Goal: Information Seeking & Learning: Learn about a topic

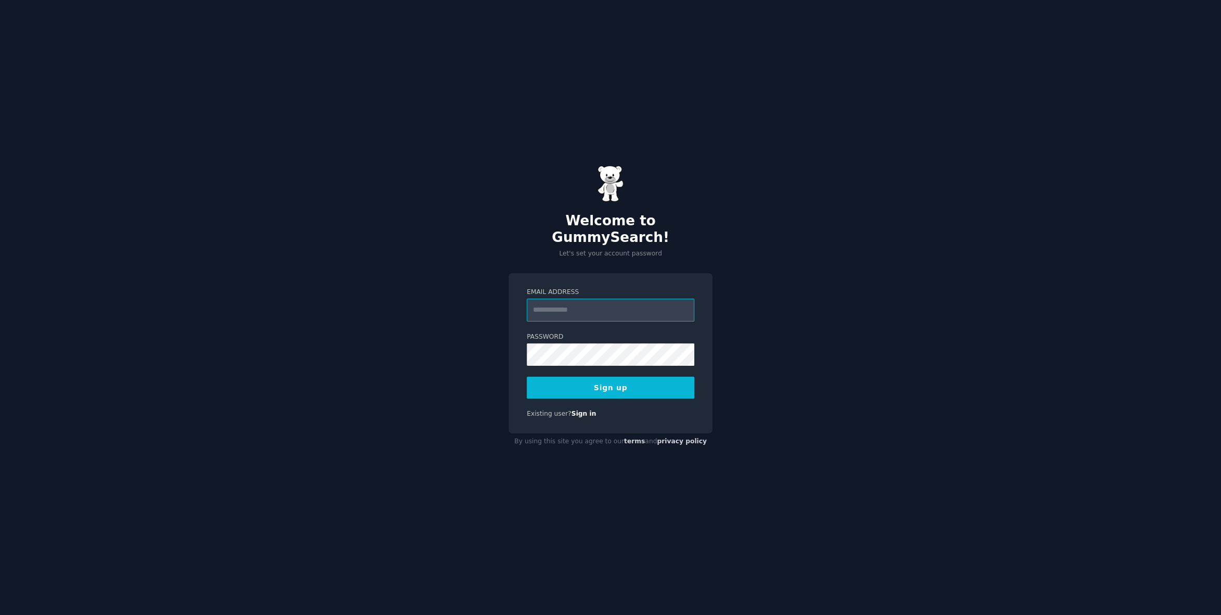
click at [638, 302] on input "Email Address" at bounding box center [611, 310] width 168 height 23
type input "**********"
click at [527, 377] on button "Sign up" at bounding box center [611, 388] width 168 height 22
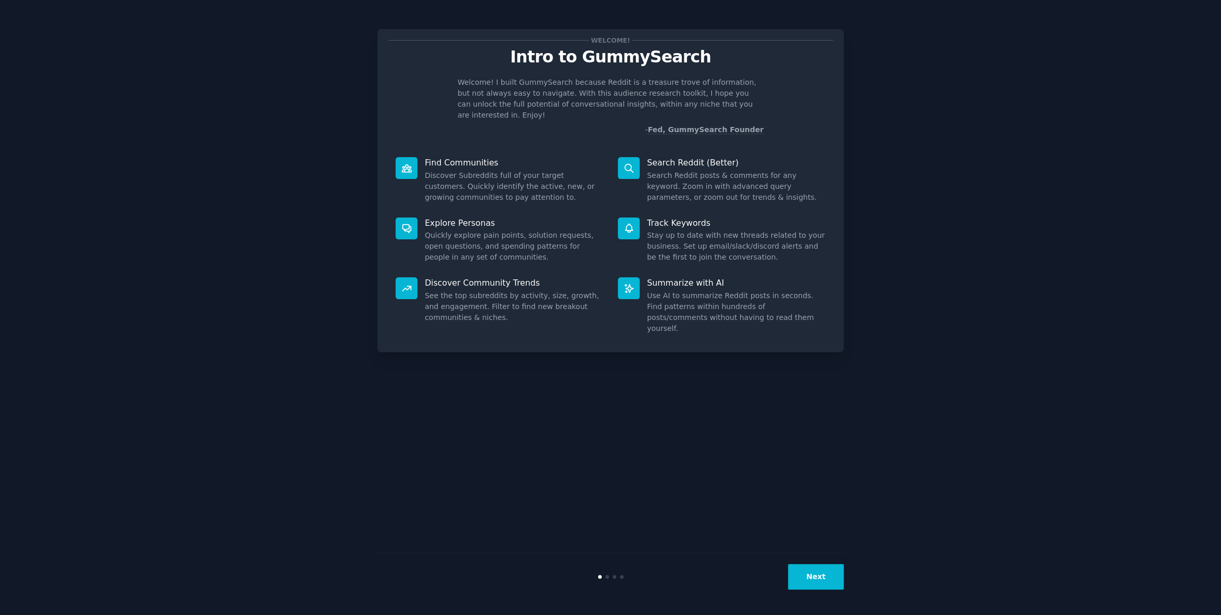
click at [802, 584] on button "Next" at bounding box center [816, 577] width 56 height 26
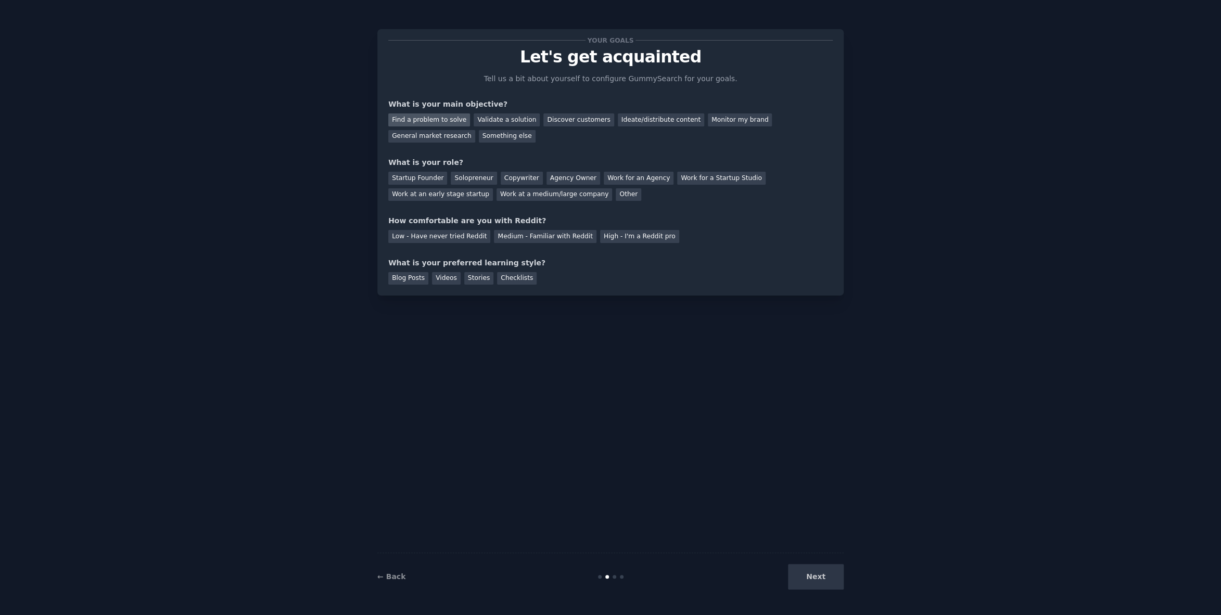
click at [435, 119] on div "Find a problem to solve" at bounding box center [429, 119] width 82 height 13
click at [513, 119] on div "Validate a solution" at bounding box center [507, 119] width 66 height 13
click at [438, 120] on div "Find a problem to solve" at bounding box center [429, 119] width 82 height 13
click at [616, 195] on div "Other" at bounding box center [629, 194] width 26 height 13
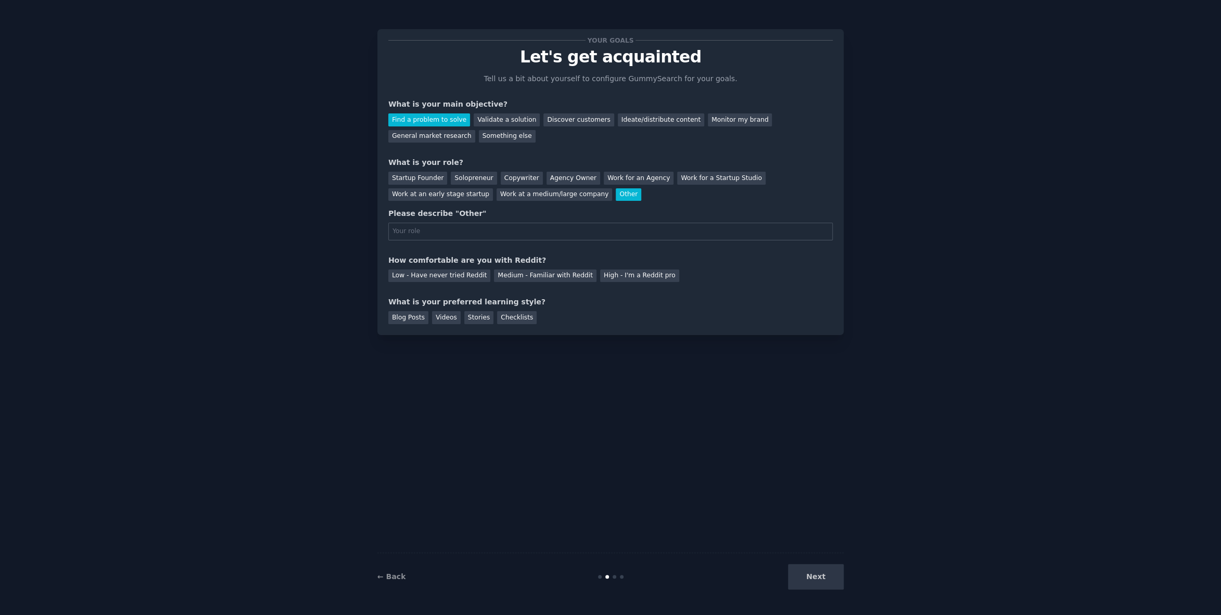
click at [493, 232] on input "text" at bounding box center [610, 232] width 445 height 18
type input "Resear"
type input "Researcher"
click at [452, 277] on div "Low - Have never tried Reddit" at bounding box center [439, 276] width 102 height 13
click at [404, 316] on div "Blog Posts" at bounding box center [408, 317] width 40 height 13
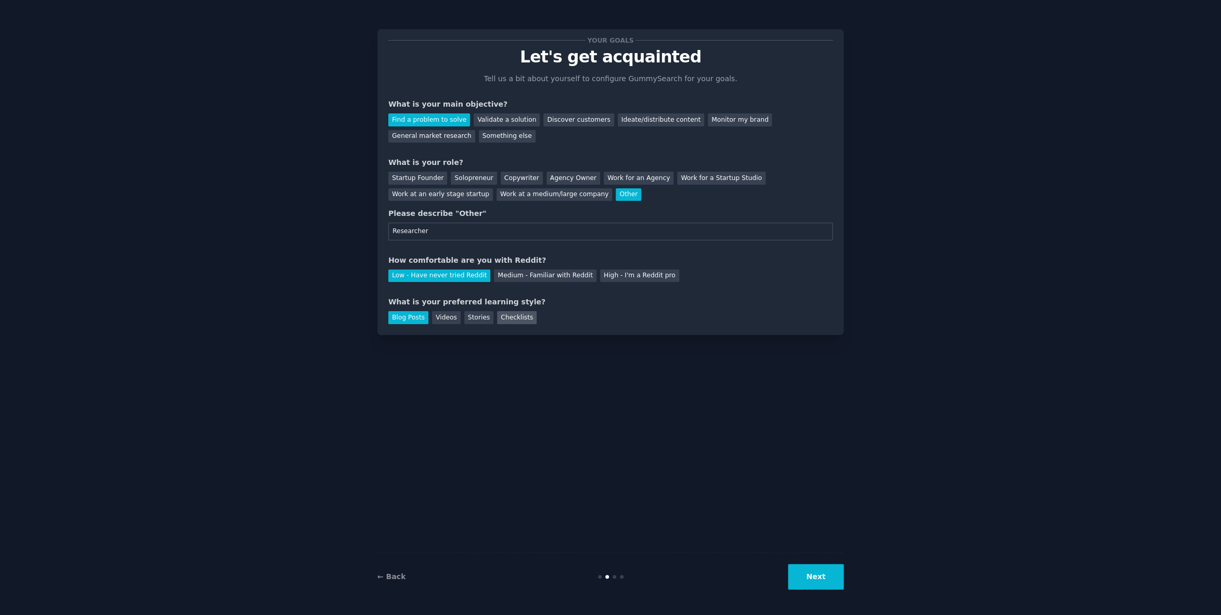
click at [502, 314] on div "Checklists" at bounding box center [517, 317] width 40 height 13
click at [411, 314] on div "Blog Posts" at bounding box center [408, 317] width 40 height 13
click at [816, 576] on button "Next" at bounding box center [816, 577] width 56 height 26
click at [832, 573] on div "Next" at bounding box center [766, 577] width 156 height 26
click at [833, 573] on div "Next" at bounding box center [766, 577] width 156 height 26
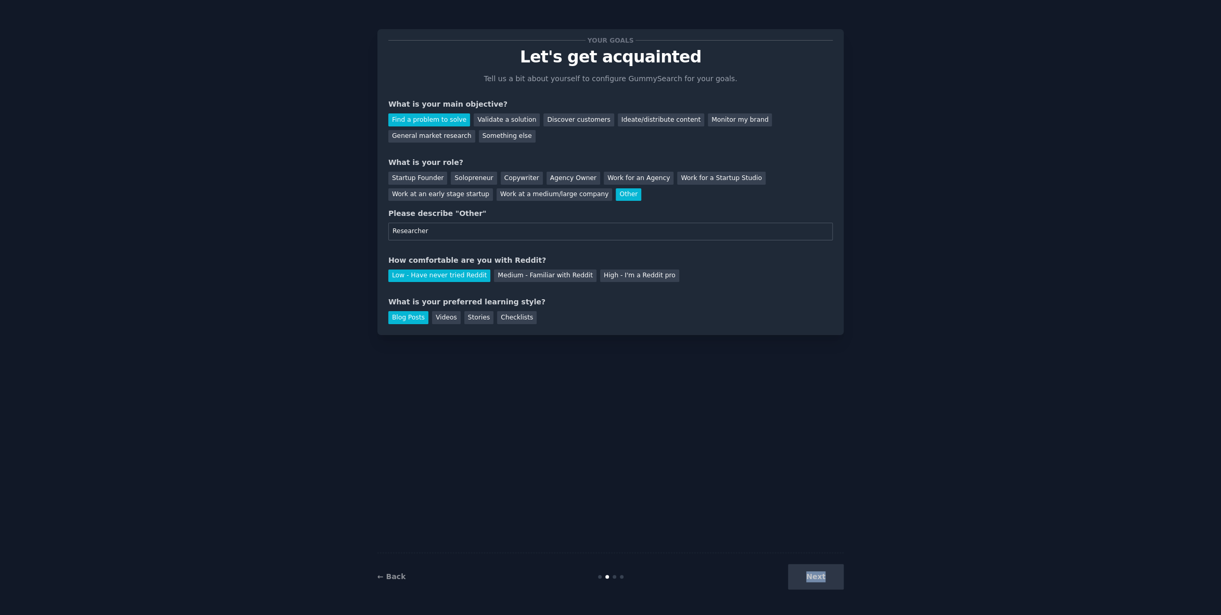
click at [833, 573] on div "Next" at bounding box center [766, 577] width 156 height 26
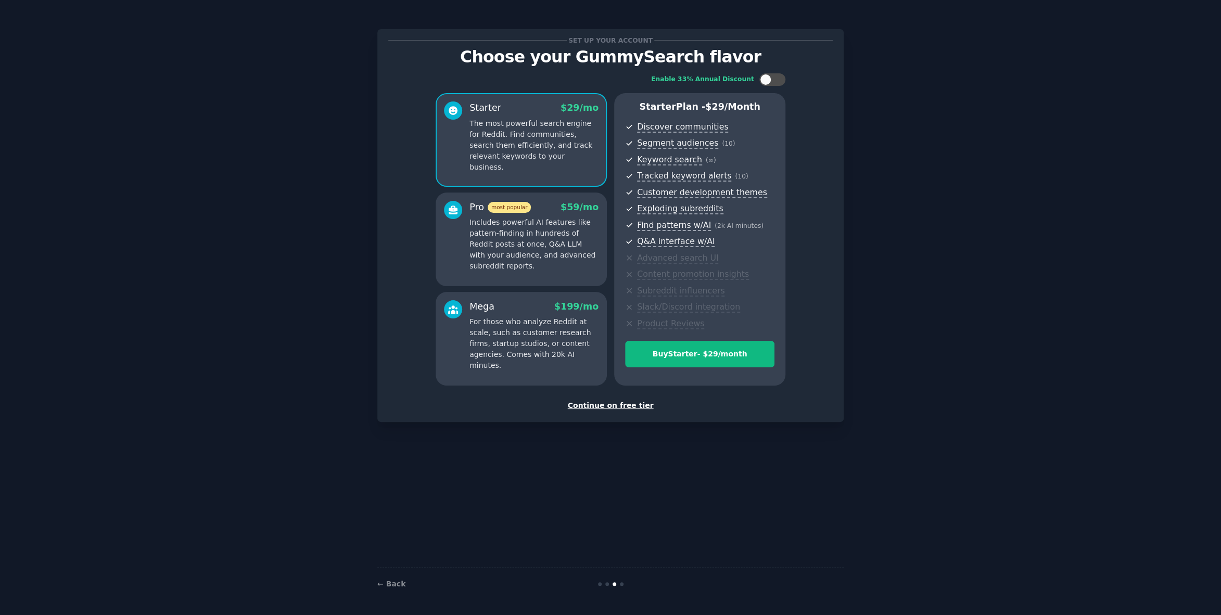
click at [626, 402] on div "Continue on free tier" at bounding box center [610, 405] width 445 height 11
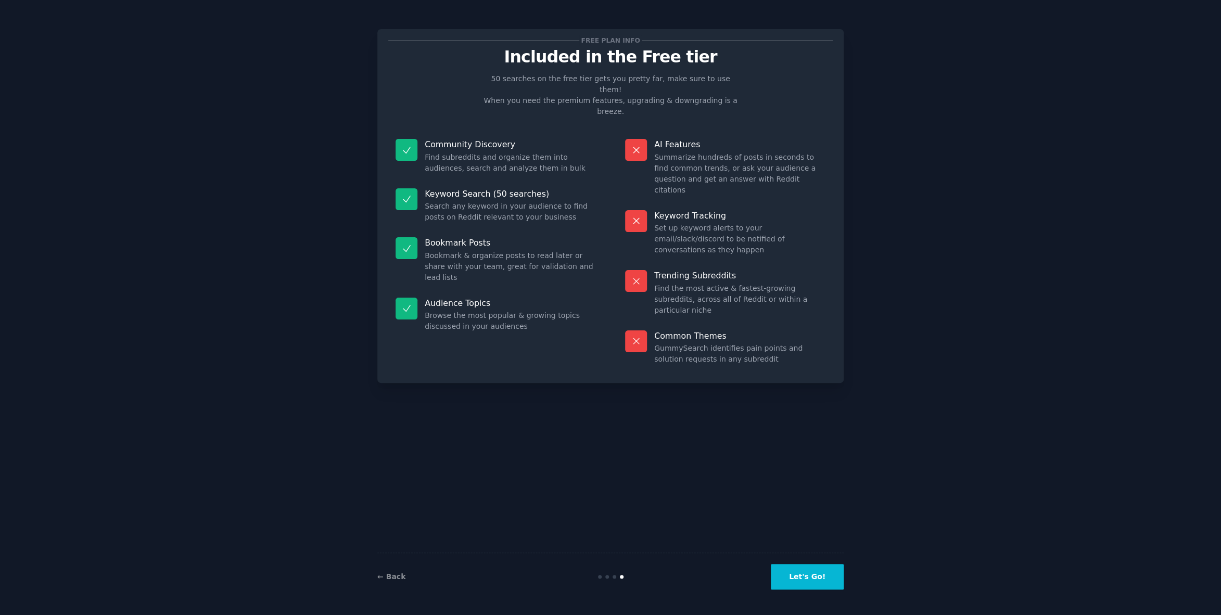
click at [818, 580] on button "Let's Go!" at bounding box center [807, 577] width 73 height 26
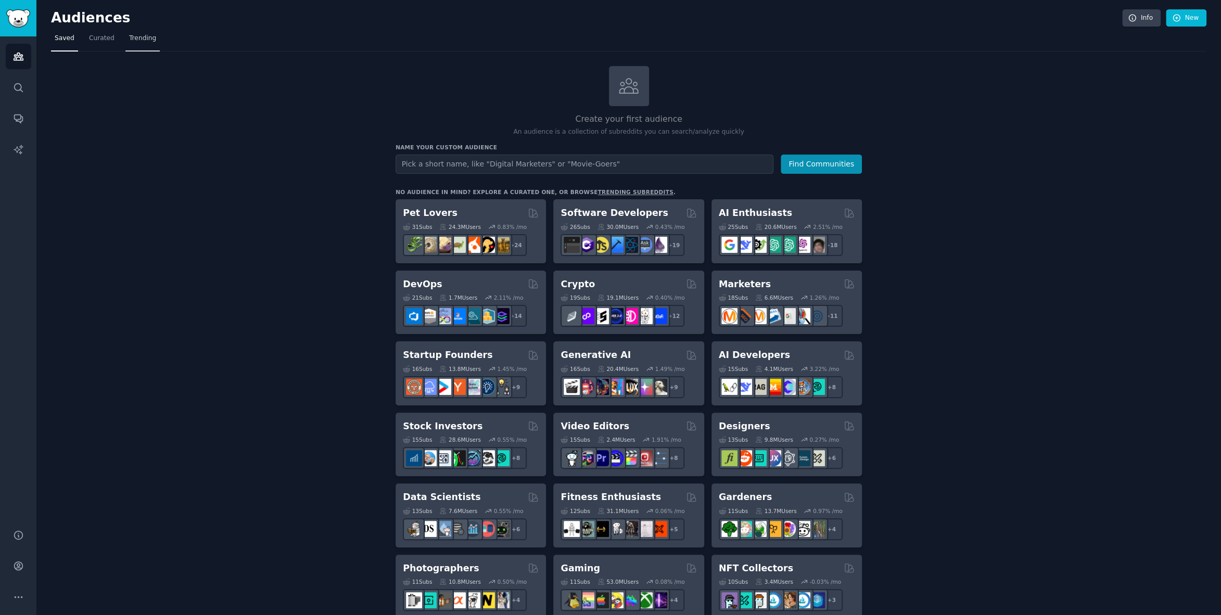
click at [146, 39] on span "Trending" at bounding box center [142, 38] width 27 height 9
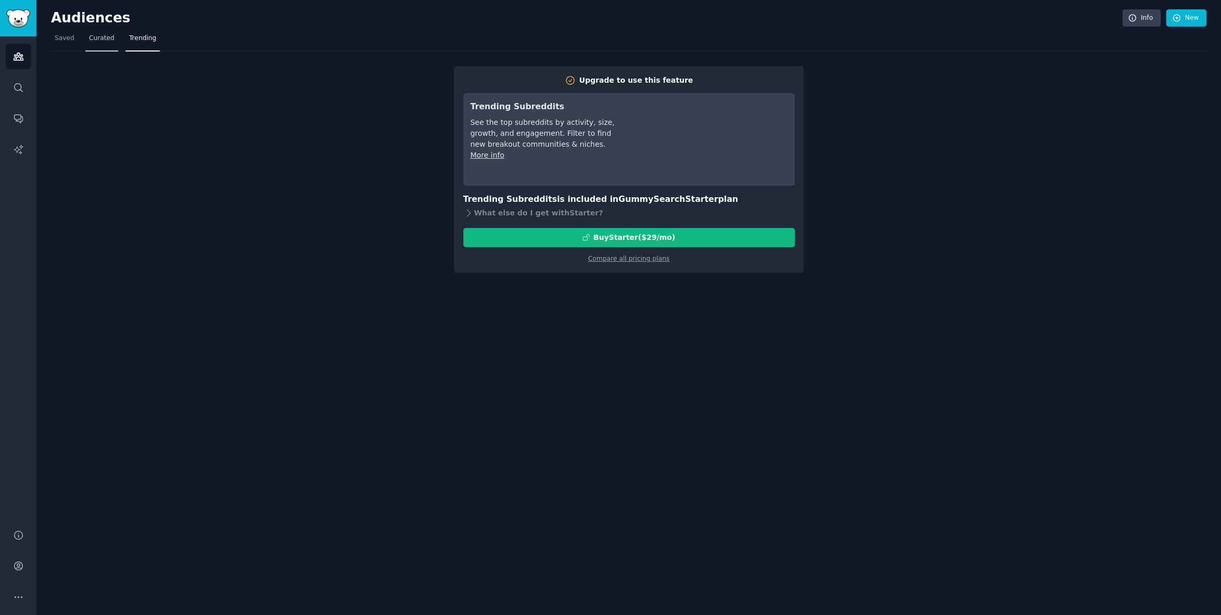
click at [102, 34] on span "Curated" at bounding box center [102, 38] width 26 height 9
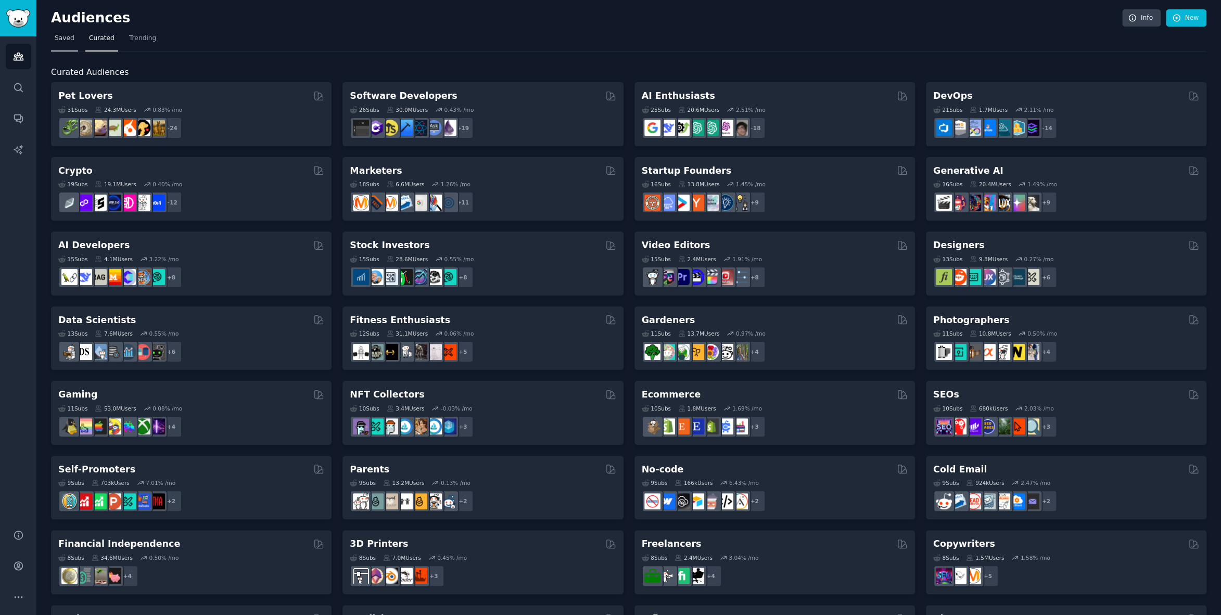
click at [59, 43] on link "Saved" at bounding box center [64, 40] width 27 height 21
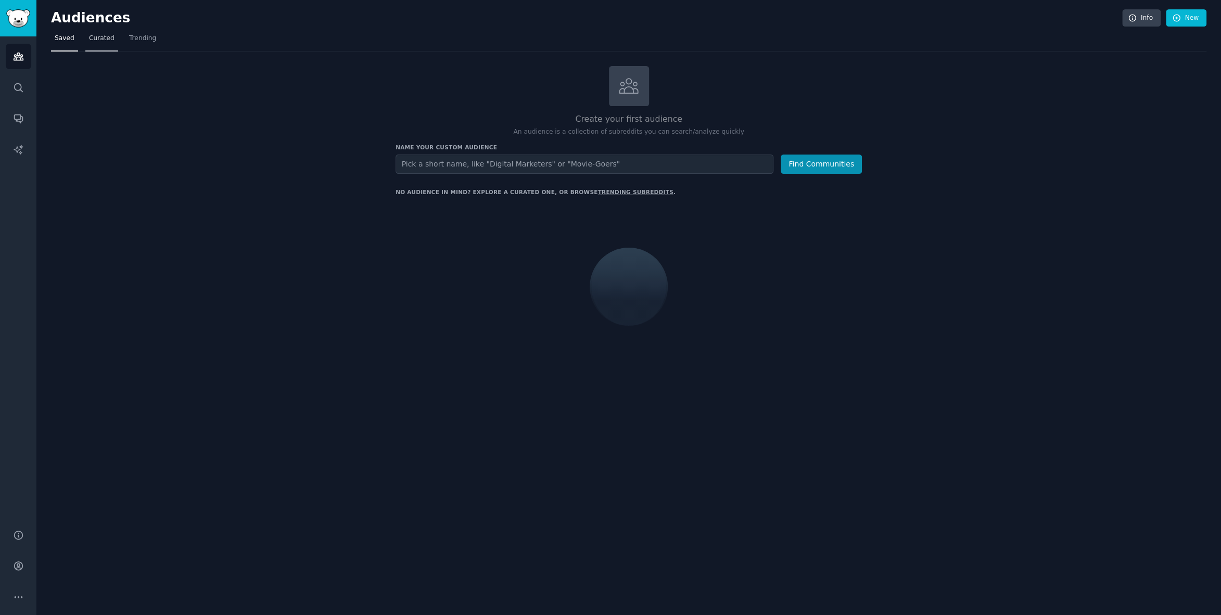
click at [106, 36] on span "Curated" at bounding box center [102, 38] width 26 height 9
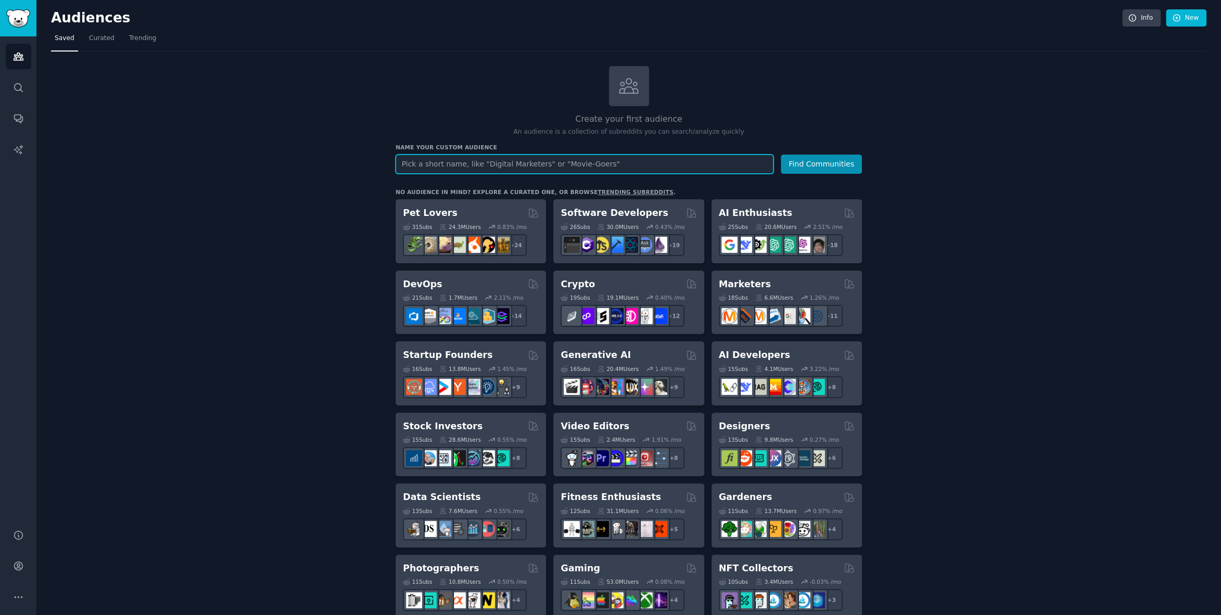
click at [661, 158] on input "text" at bounding box center [585, 164] width 378 height 19
type input "one note"
click at [781, 155] on button "Find Communities" at bounding box center [821, 164] width 81 height 19
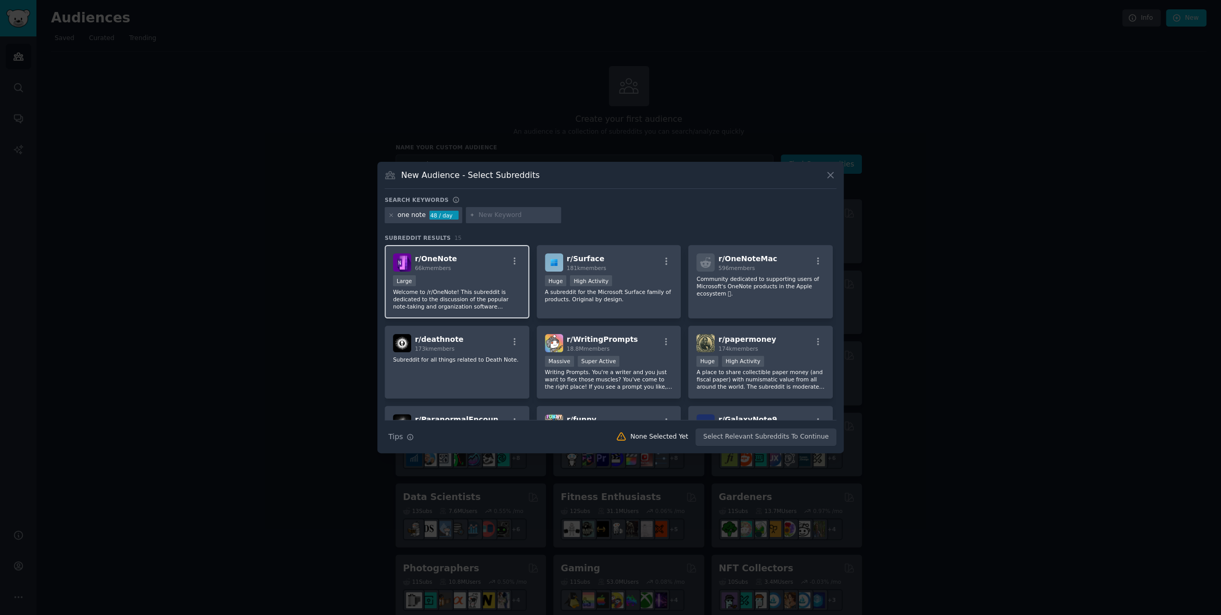
click at [490, 261] on div "r/ OneNote 66k members" at bounding box center [457, 263] width 128 height 18
click at [795, 436] on button "Create Audience" at bounding box center [802, 437] width 69 height 18
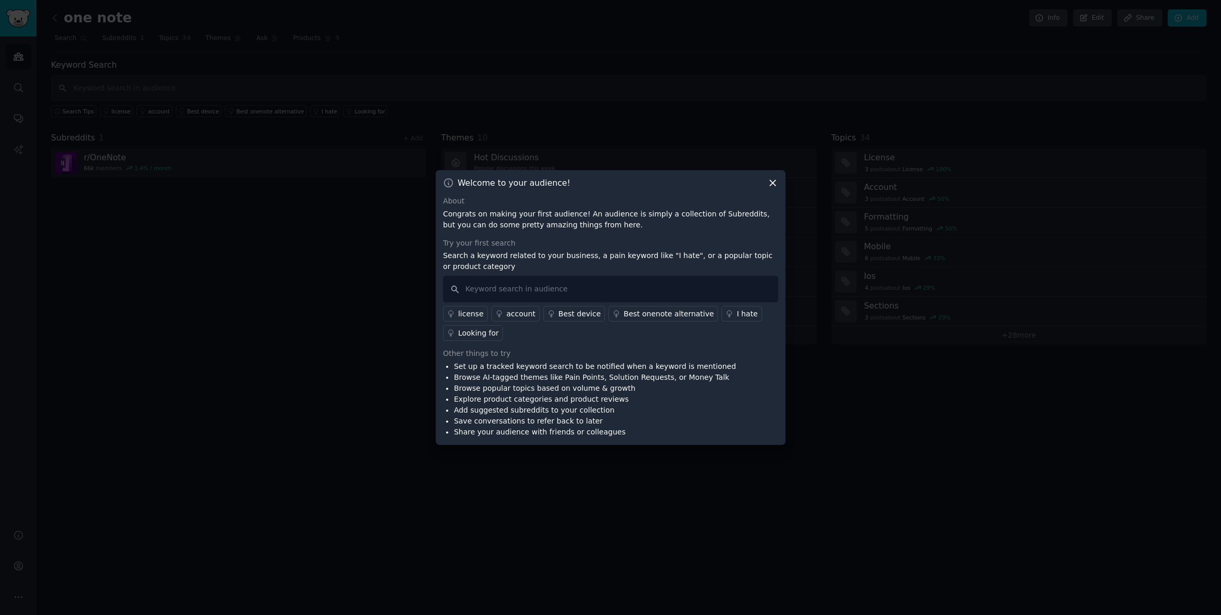
click at [774, 183] on icon at bounding box center [772, 183] width 11 height 11
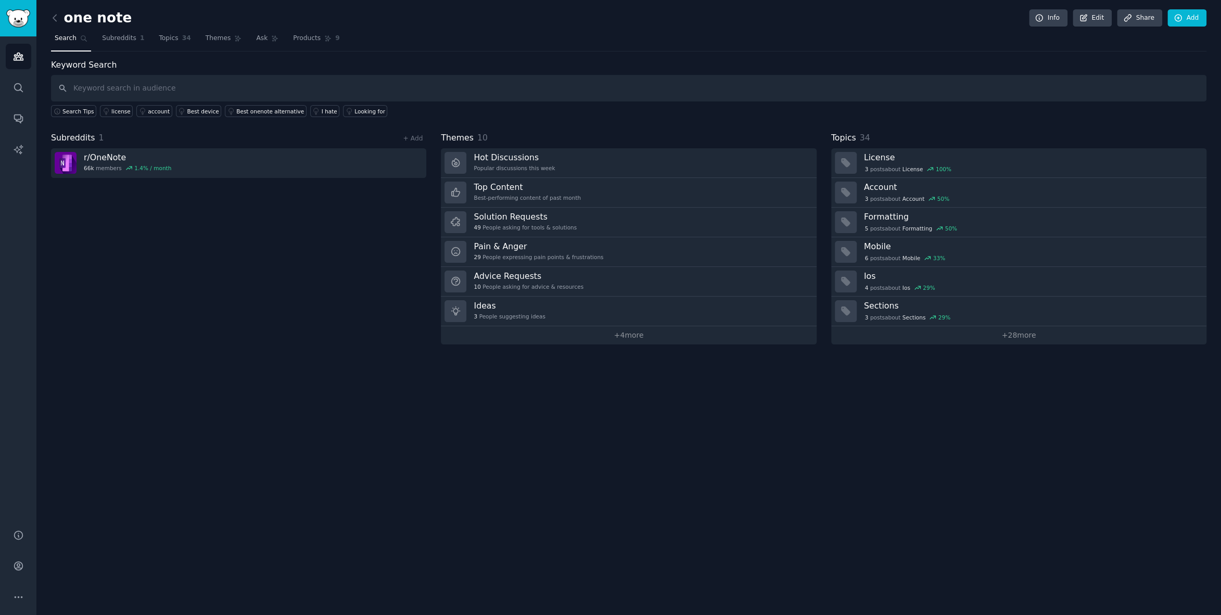
click at [265, 261] on div "Subreddits 1 + Add r/ OneNote 66k members 1.4 % / month" at bounding box center [238, 238] width 375 height 213
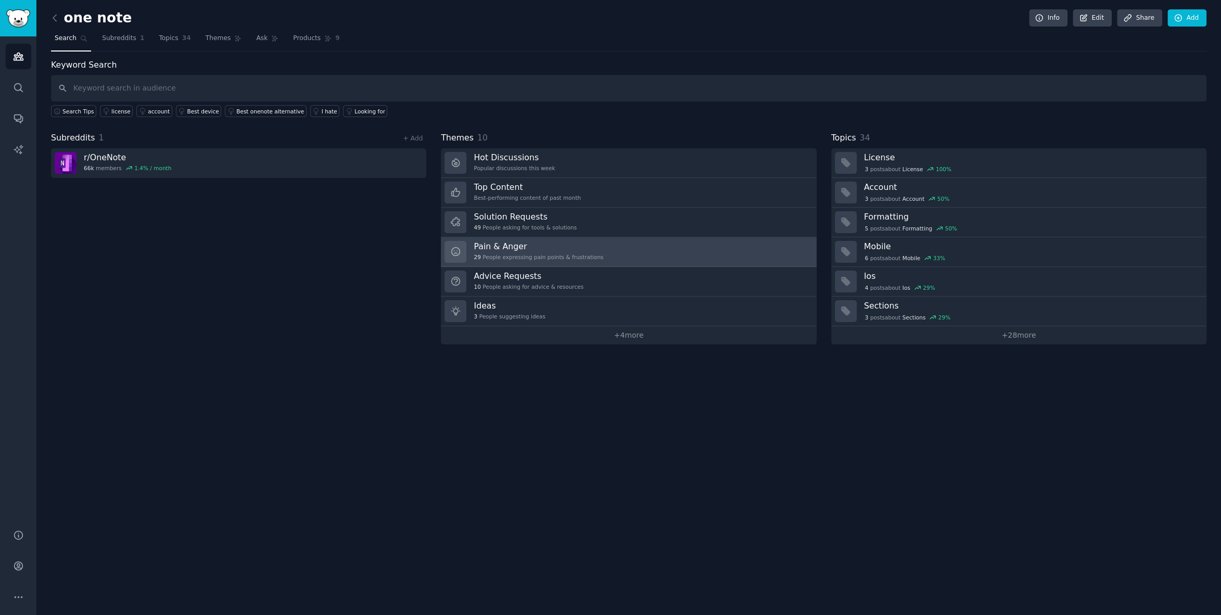
click at [520, 250] on h3 "Pain & Anger" at bounding box center [539, 246] width 130 height 11
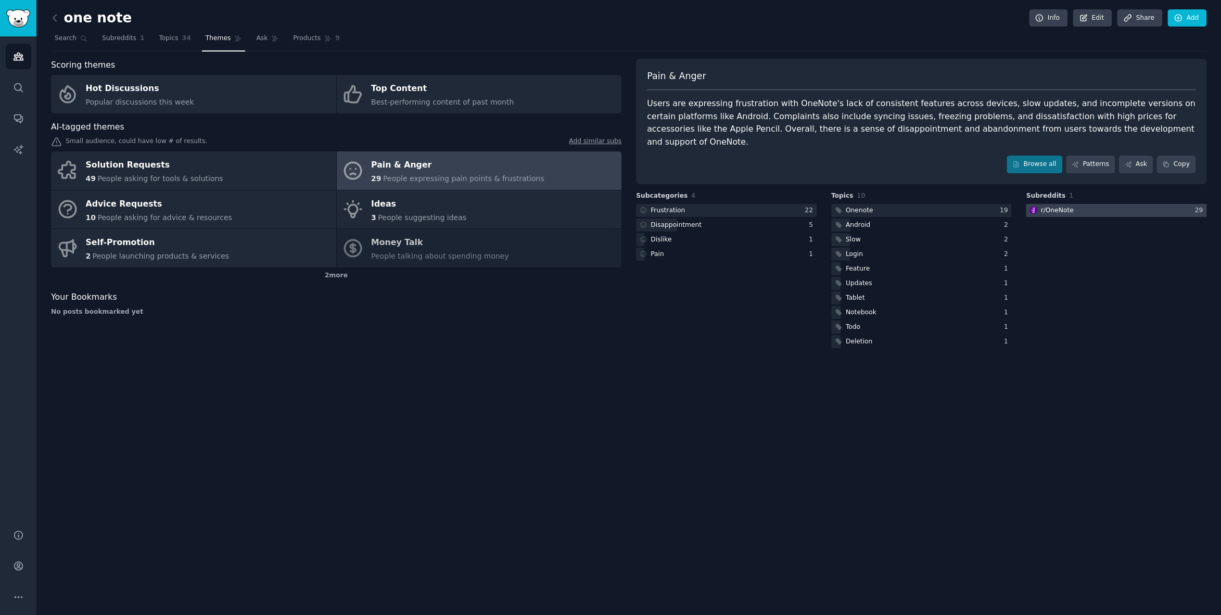
click at [1054, 206] on div "r/ OneNote" at bounding box center [1057, 210] width 33 height 9
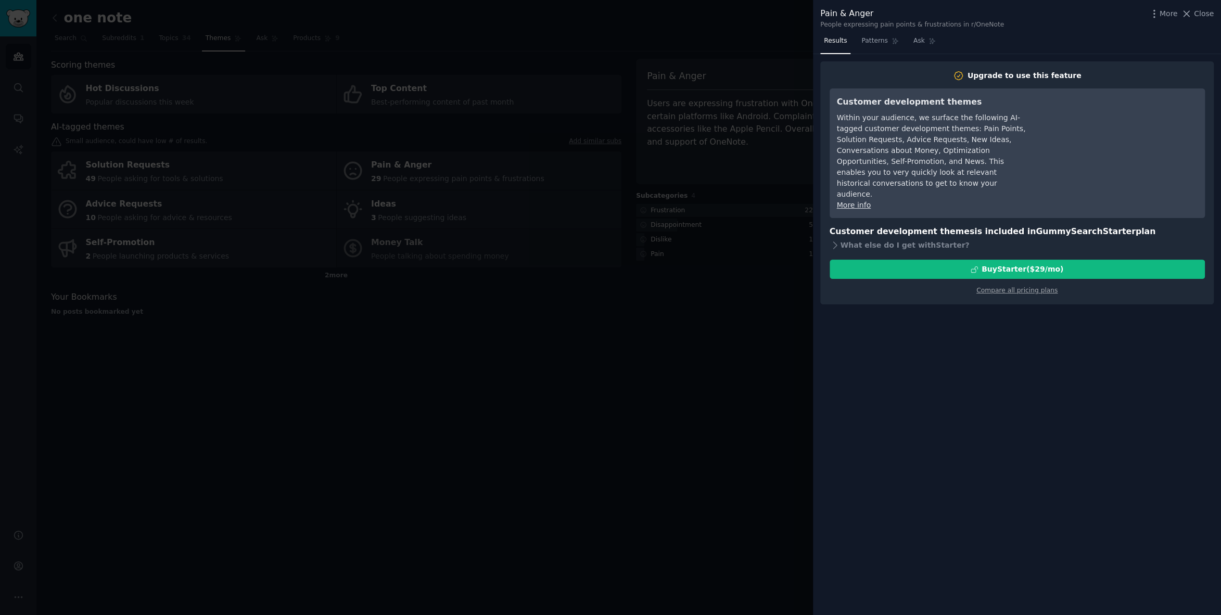
click at [750, 389] on div at bounding box center [610, 307] width 1221 height 615
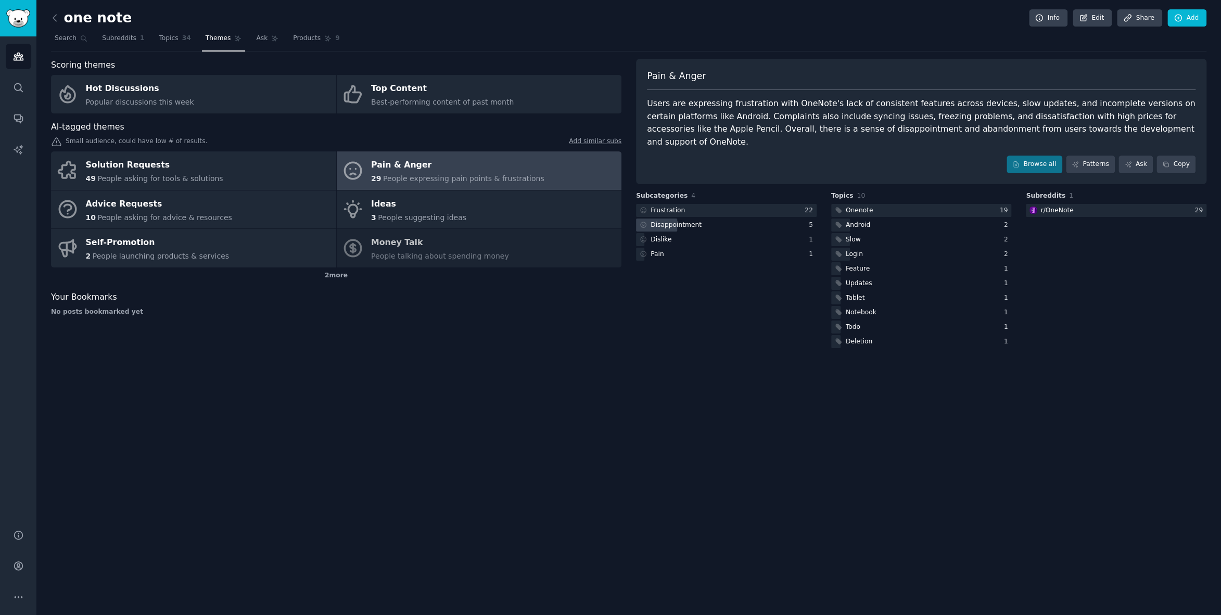
click at [715, 219] on div "Disappointment" at bounding box center [726, 225] width 181 height 13
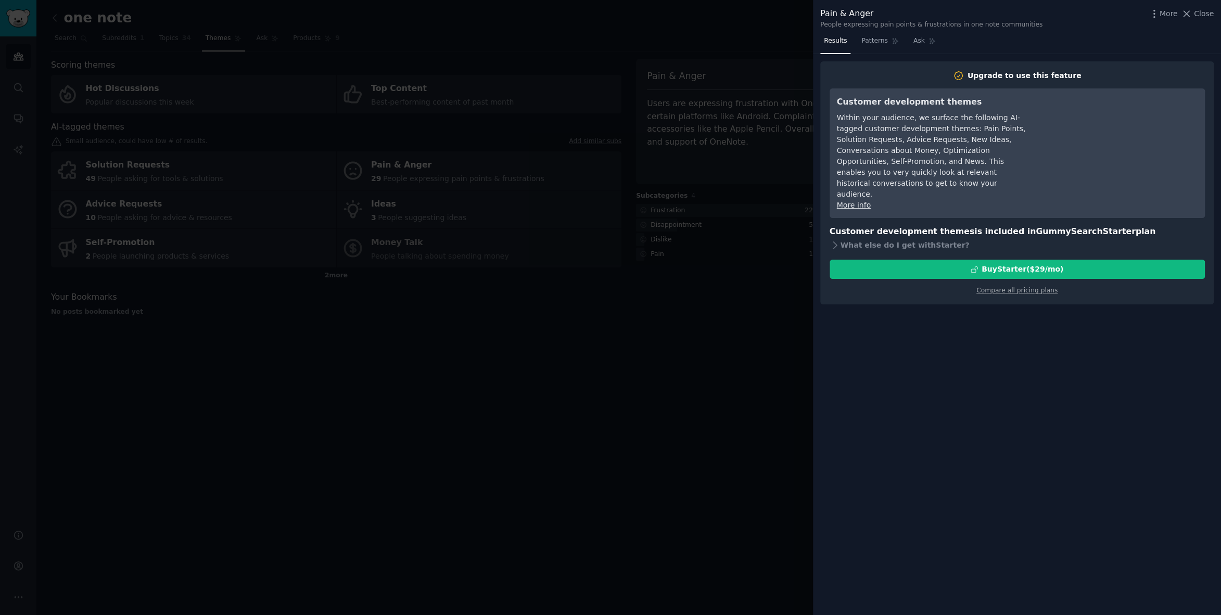
click at [713, 295] on div at bounding box center [610, 307] width 1221 height 615
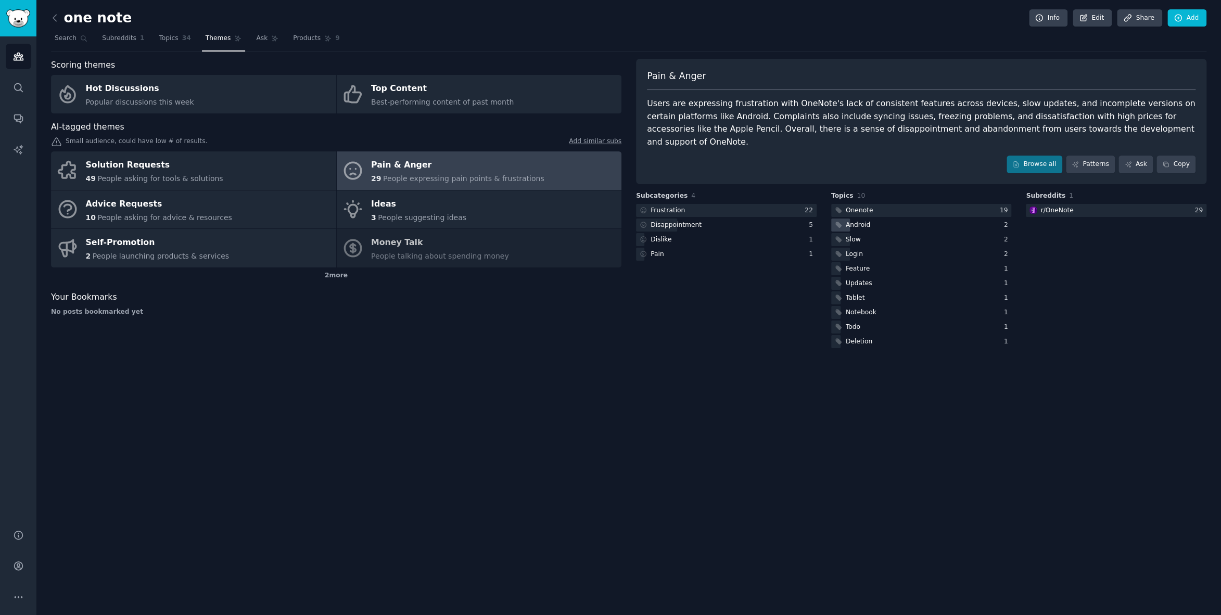
click at [860, 221] on div "Android" at bounding box center [858, 225] width 24 height 9
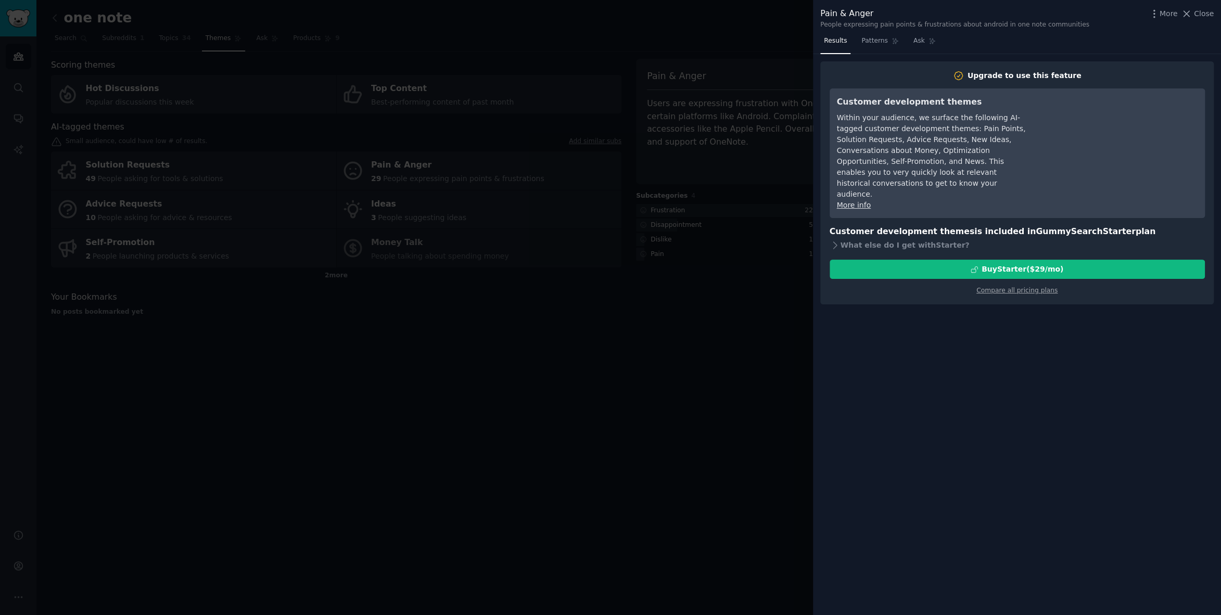
click at [754, 331] on div at bounding box center [610, 307] width 1221 height 615
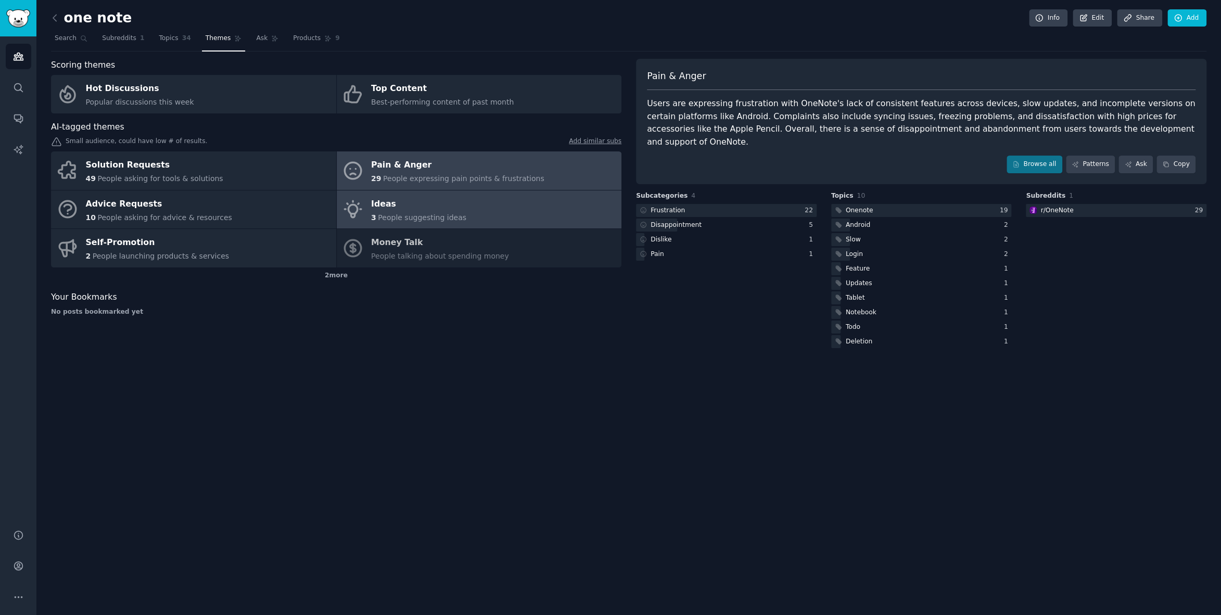
click at [413, 205] on div "Ideas" at bounding box center [418, 204] width 95 height 17
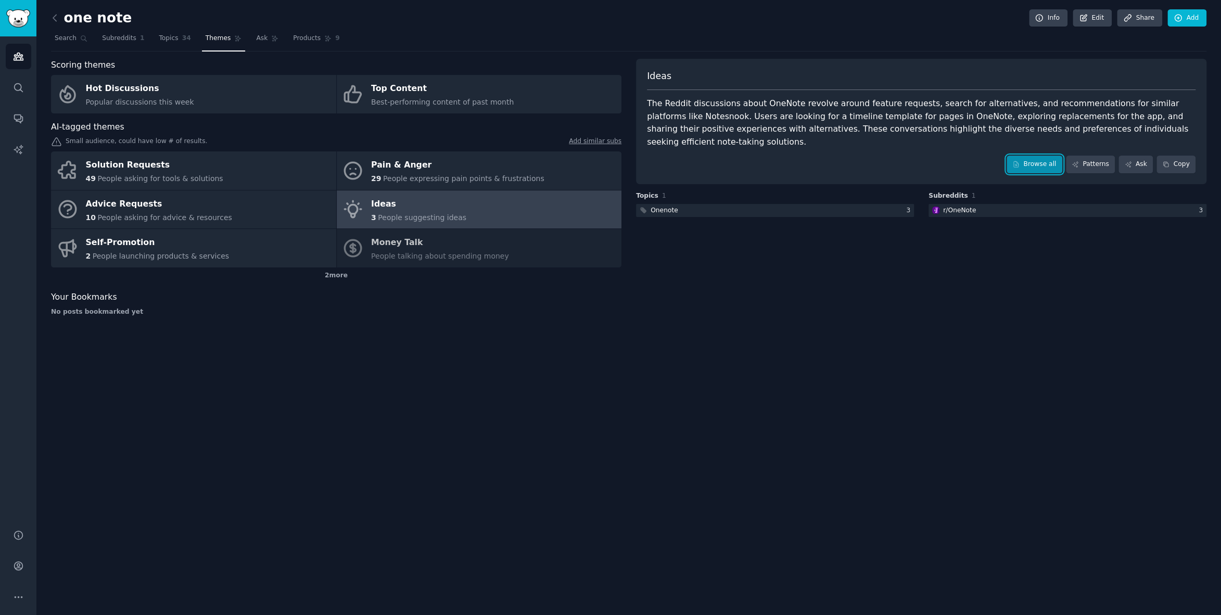
click at [1043, 156] on link "Browse all" at bounding box center [1035, 165] width 56 height 18
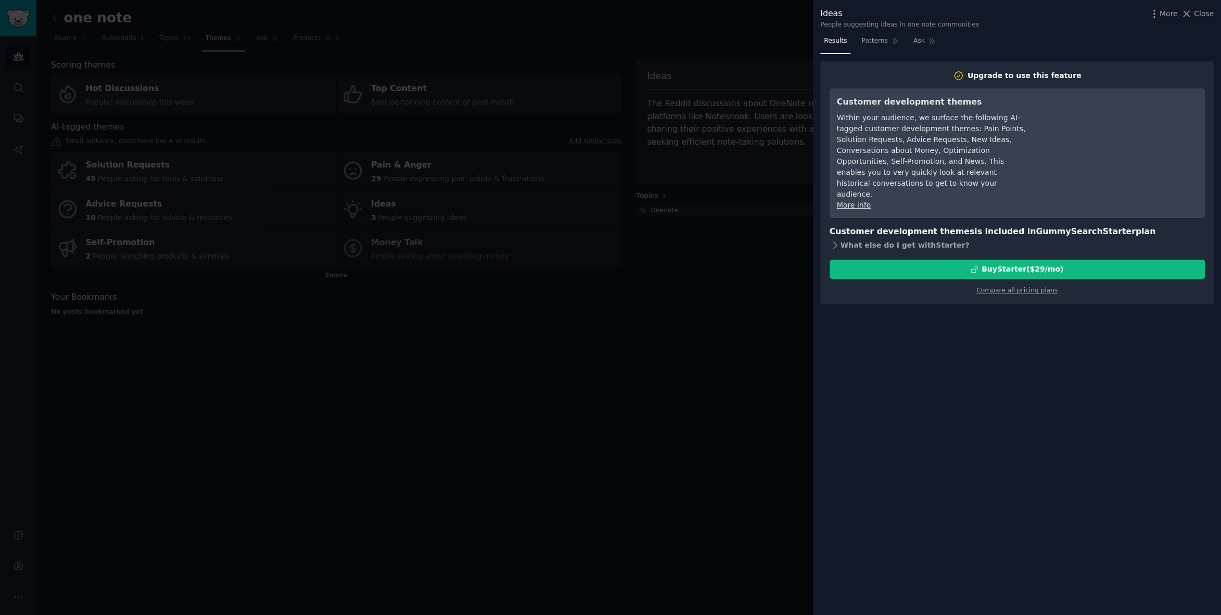
click at [898, 238] on div "What else do I get with Starter ?" at bounding box center [1017, 245] width 375 height 15
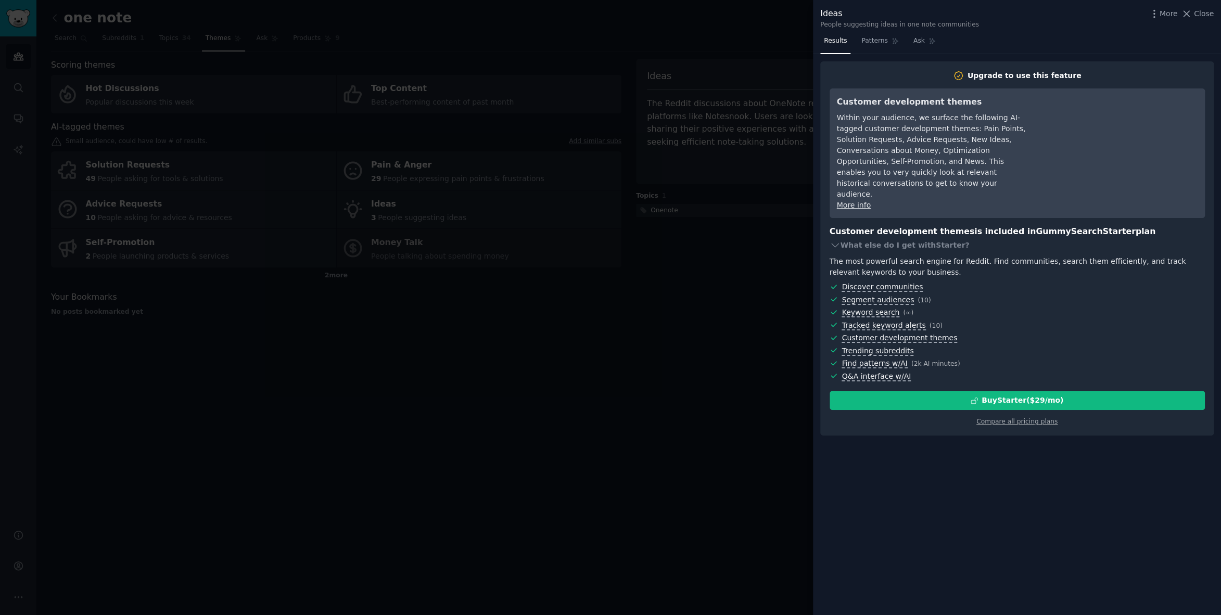
click at [692, 383] on div at bounding box center [610, 307] width 1221 height 615
